Goal: Transaction & Acquisition: Purchase product/service

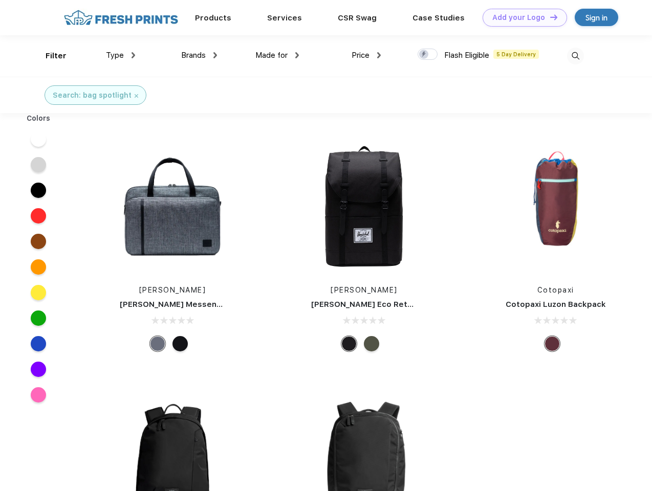
scroll to position [1, 0]
click at [521, 17] on link "Add your Logo Design Tool" at bounding box center [525, 18] width 84 height 18
click at [0, 0] on div "Design Tool" at bounding box center [0, 0] width 0 height 0
click at [549, 17] on link "Add your Logo Design Tool" at bounding box center [525, 18] width 84 height 18
click at [49, 56] on div "Filter" at bounding box center [56, 56] width 21 height 12
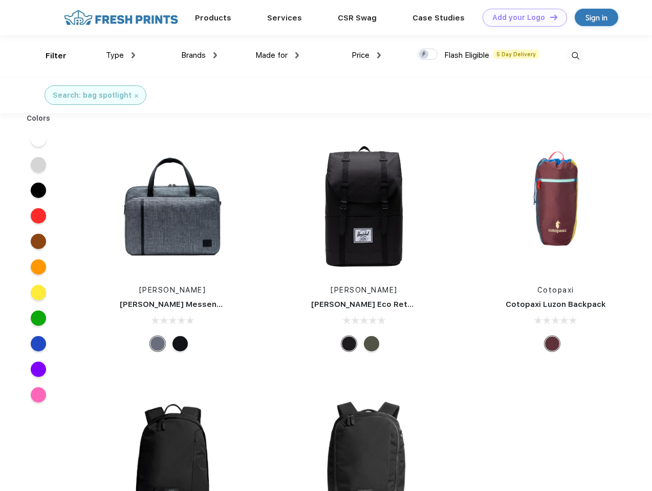
click at [121, 55] on span "Type" at bounding box center [115, 55] width 18 height 9
click at [199, 55] on span "Brands" at bounding box center [193, 55] width 25 height 9
click at [277, 55] on span "Made for" at bounding box center [271, 55] width 32 height 9
click at [366, 55] on span "Price" at bounding box center [361, 55] width 18 height 9
click at [428, 55] on div at bounding box center [428, 54] width 20 height 11
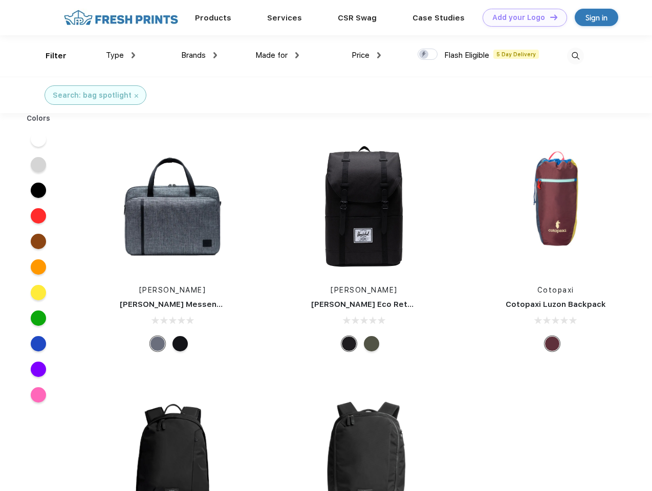
click at [424, 55] on input "checkbox" at bounding box center [421, 51] width 7 height 7
click at [575, 56] on img at bounding box center [575, 56] width 17 height 17
